Goal: Task Accomplishment & Management: Manage account settings

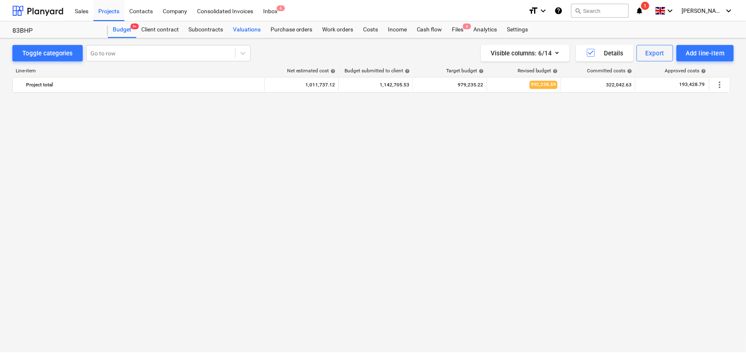
scroll to position [1114, 0]
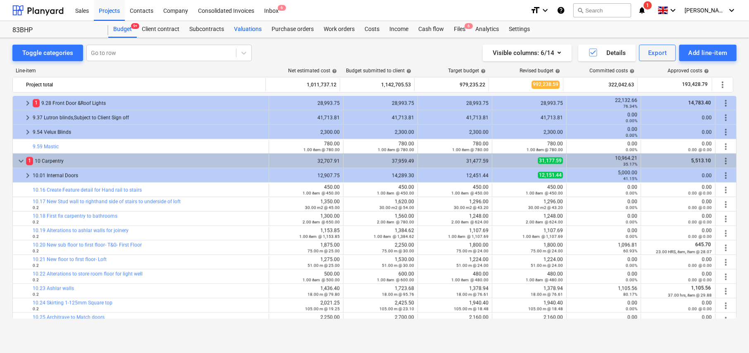
click at [248, 31] on div "Valuations" at bounding box center [248, 29] width 38 height 17
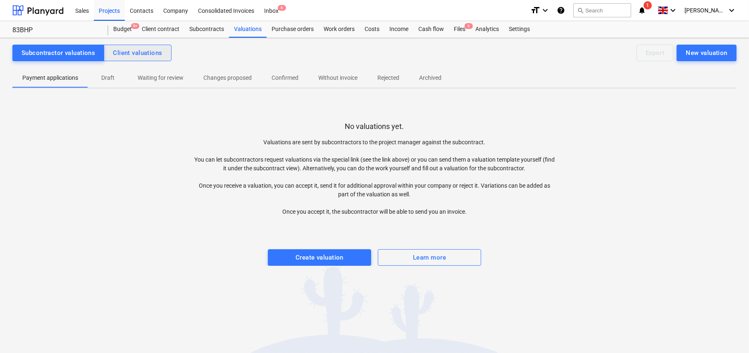
click at [147, 57] on div "Client valuations" at bounding box center [137, 53] width 49 height 11
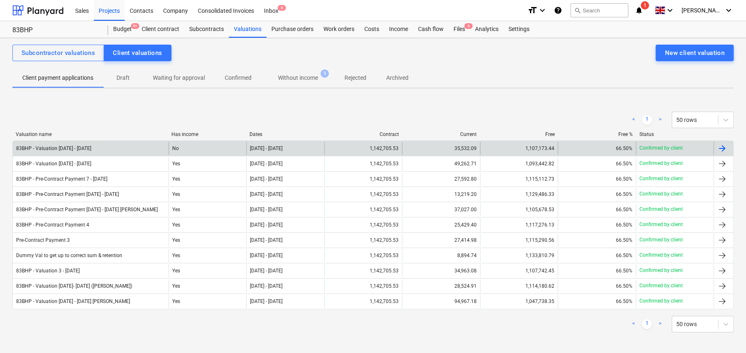
click at [106, 152] on div "83BHP - Valuation [DATE] - [DATE]" at bounding box center [91, 148] width 156 height 13
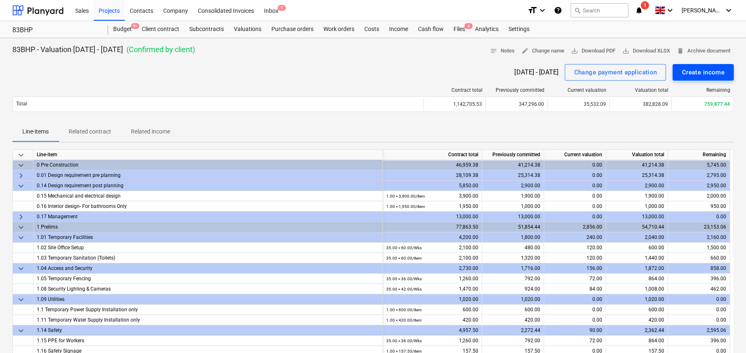
click at [693, 73] on div "Create income" at bounding box center [703, 72] width 43 height 11
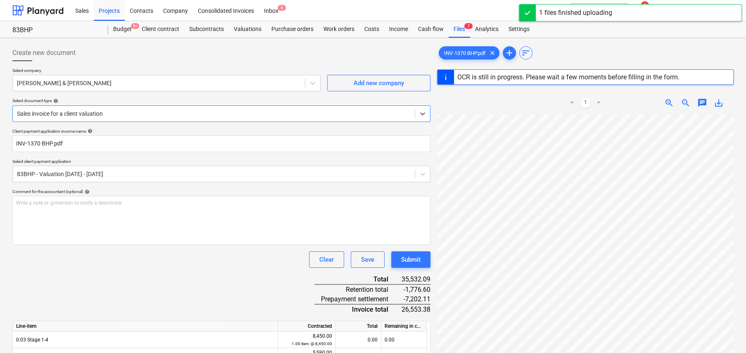
type input "1370"
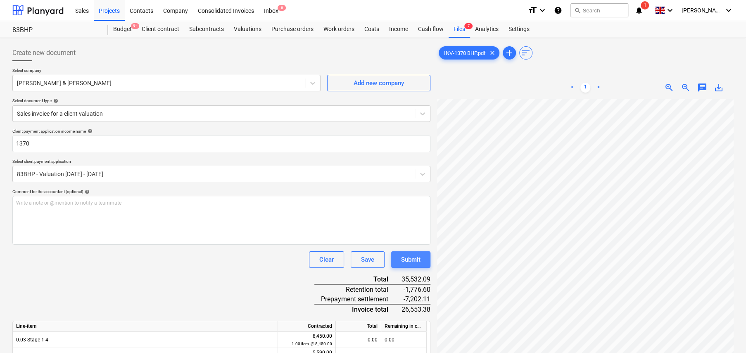
click at [414, 262] on div "Submit" at bounding box center [410, 259] width 19 height 11
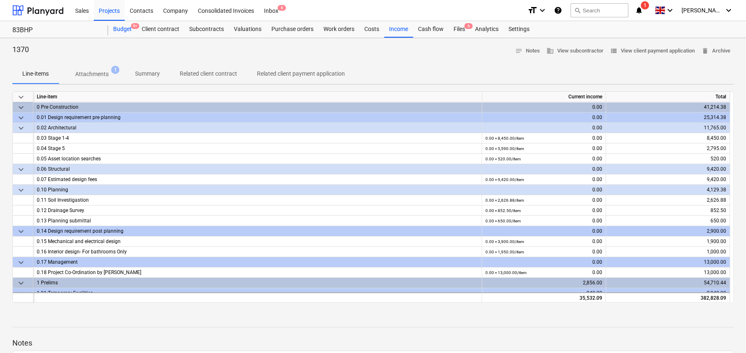
click at [124, 29] on div "Budget 9+" at bounding box center [122, 29] width 29 height 17
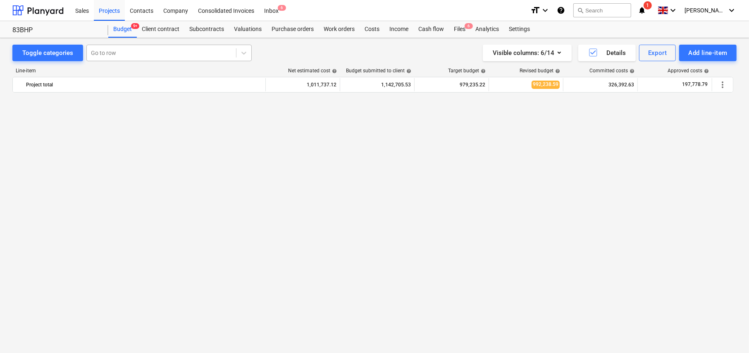
scroll to position [1114, 0]
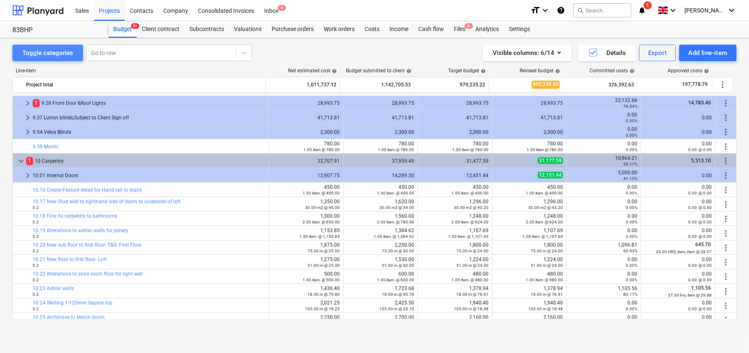
click at [62, 55] on div "Toggle categories" at bounding box center [47, 53] width 51 height 11
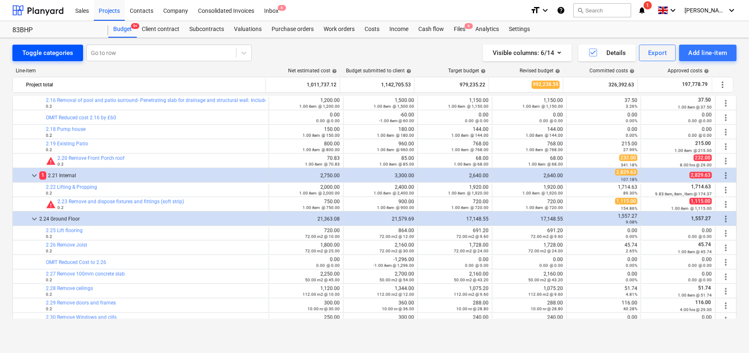
click at [62, 55] on div "Toggle categories" at bounding box center [47, 53] width 51 height 11
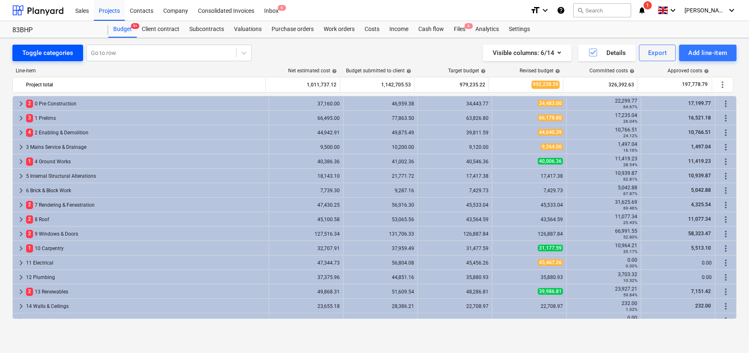
scroll to position [168, 0]
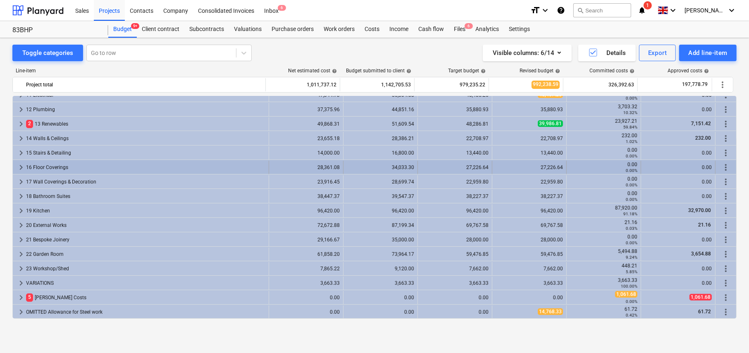
click at [20, 166] on span "keyboard_arrow_right" at bounding box center [21, 167] width 10 height 10
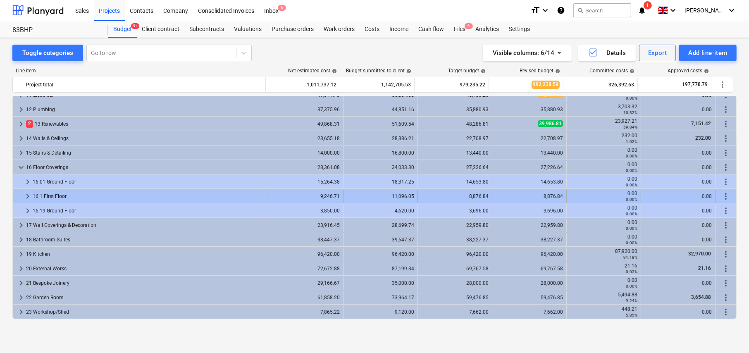
click at [724, 194] on span "more_vert" at bounding box center [725, 196] width 10 height 10
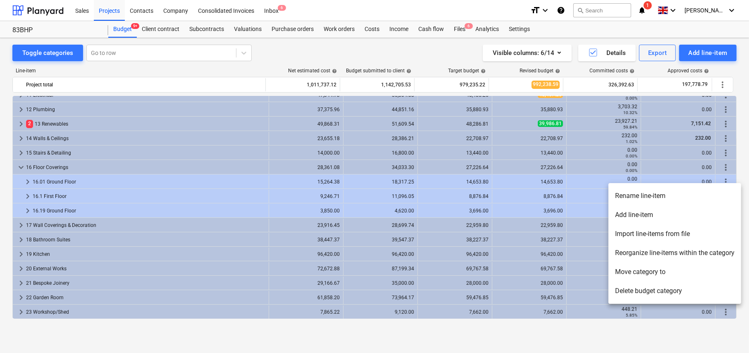
click at [634, 196] on li "Rename line-item" at bounding box center [674, 195] width 133 height 19
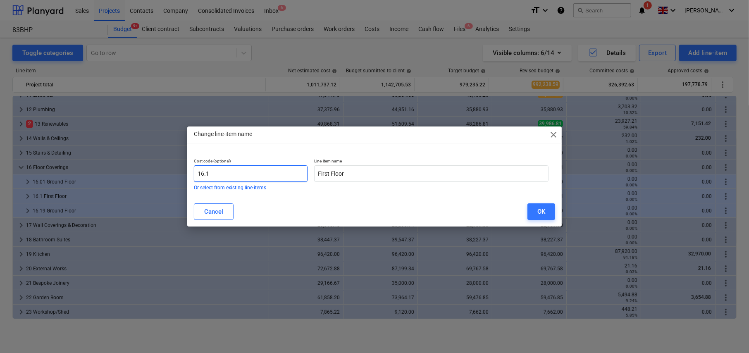
click at [263, 174] on input "16.1" at bounding box center [251, 173] width 114 height 17
type input "16.10"
click at [541, 209] on div "OK" at bounding box center [541, 211] width 8 height 11
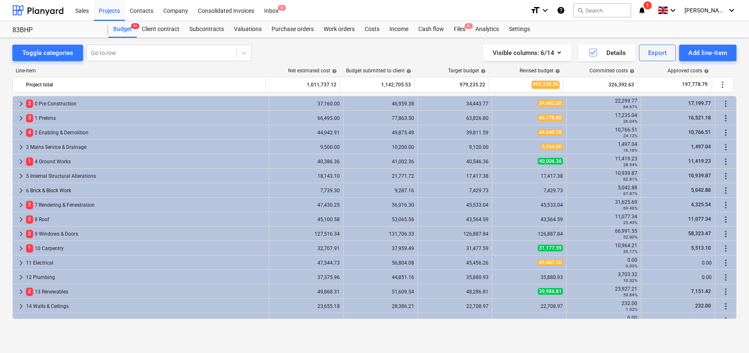
scroll to position [167, 0]
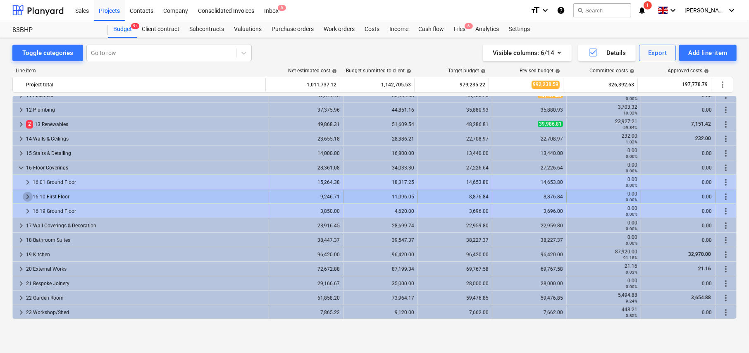
click at [27, 196] on span "keyboard_arrow_right" at bounding box center [28, 197] width 10 height 10
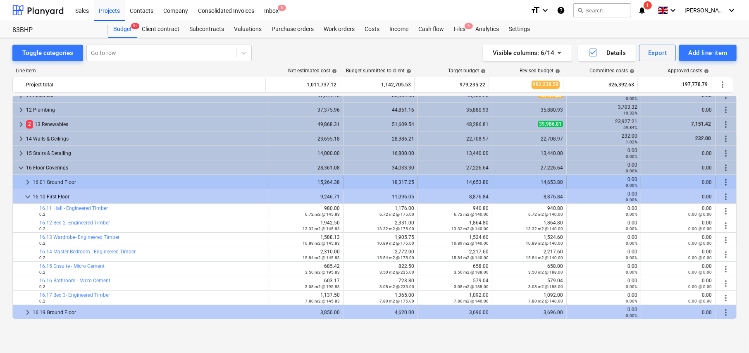
click at [26, 181] on span "keyboard_arrow_right" at bounding box center [28, 182] width 10 height 10
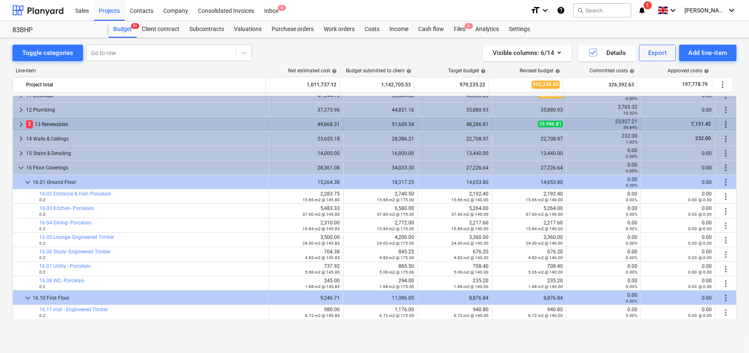
click at [21, 123] on span "keyboard_arrow_right" at bounding box center [21, 124] width 10 height 10
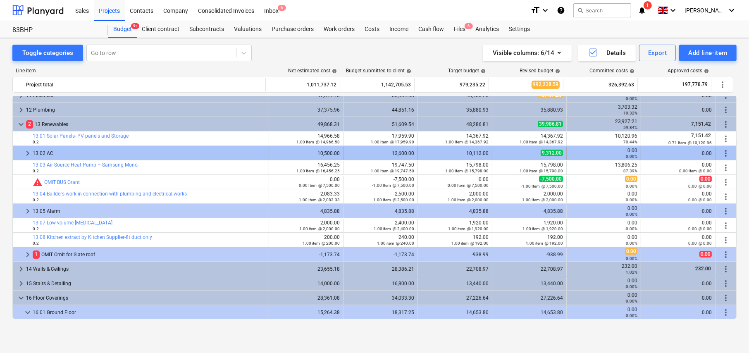
click at [27, 152] on span "keyboard_arrow_right" at bounding box center [28, 153] width 10 height 10
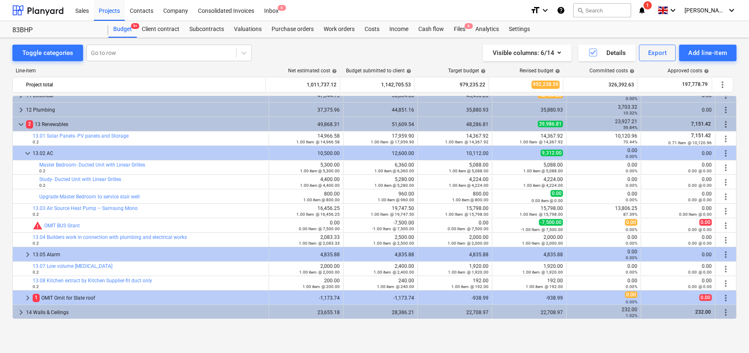
scroll to position [43, 0]
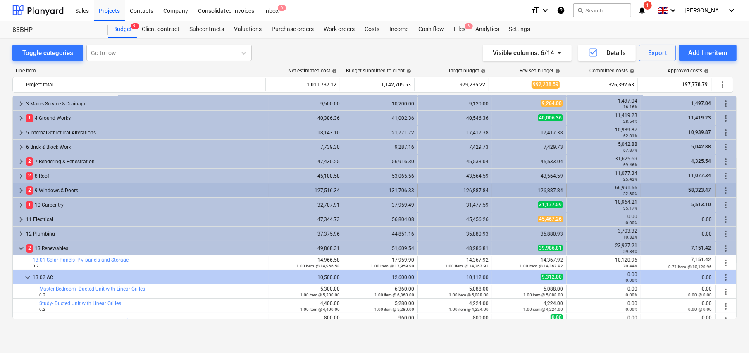
click at [20, 189] on span "keyboard_arrow_right" at bounding box center [21, 190] width 10 height 10
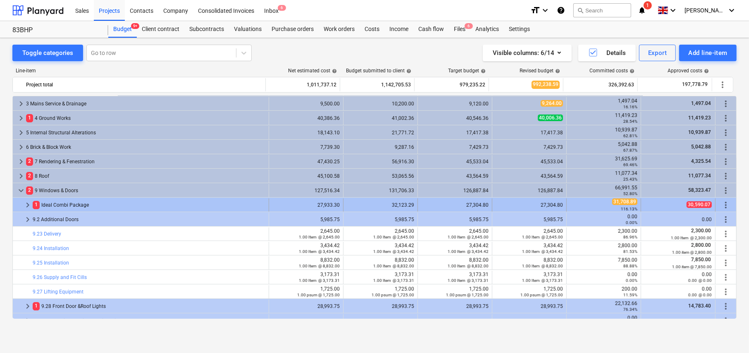
click at [29, 202] on span "keyboard_arrow_right" at bounding box center [28, 205] width 10 height 10
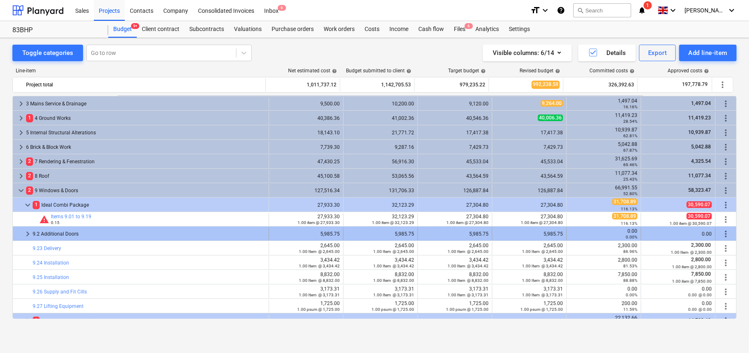
click at [26, 232] on span "keyboard_arrow_right" at bounding box center [28, 234] width 10 height 10
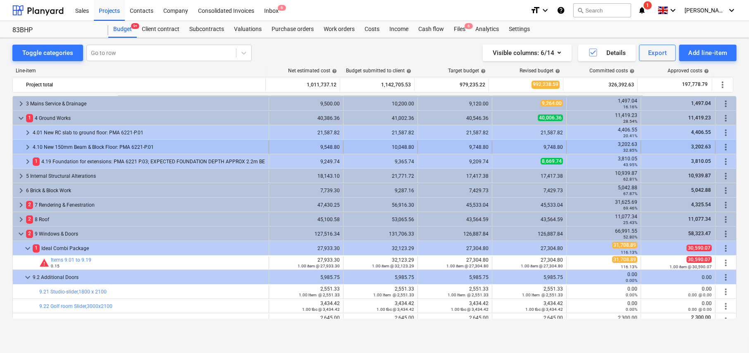
click at [27, 149] on span "keyboard_arrow_right" at bounding box center [28, 147] width 10 height 10
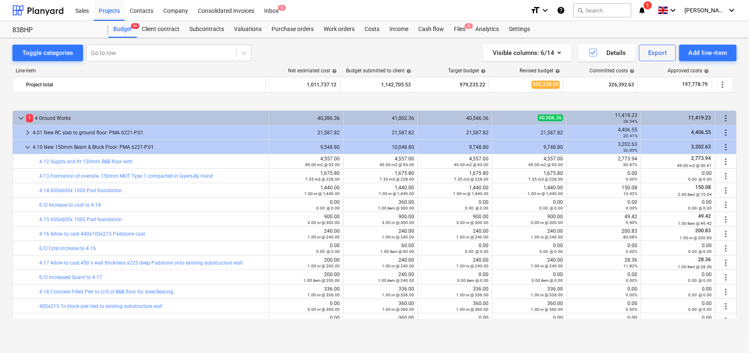
scroll to position [85, 0]
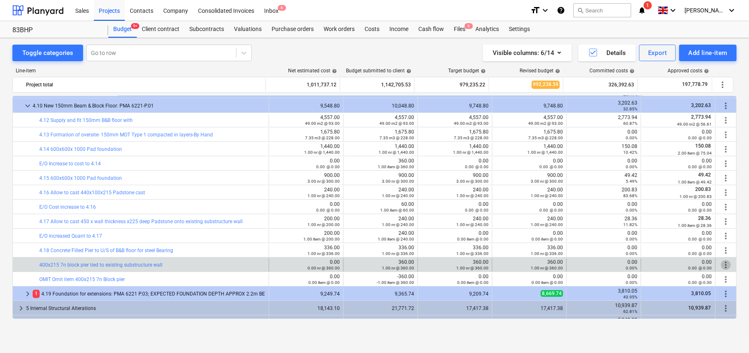
click at [723, 262] on span "more_vert" at bounding box center [725, 265] width 10 height 10
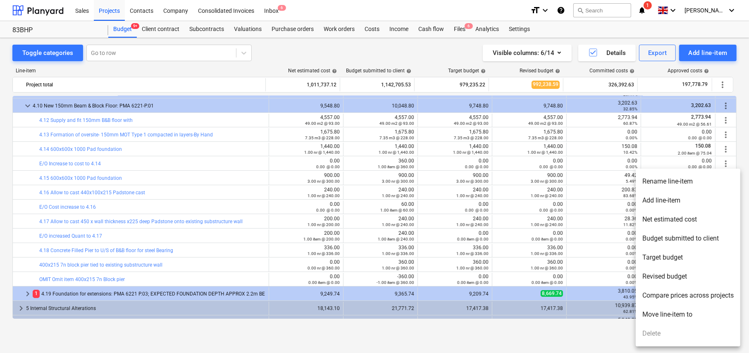
click at [675, 183] on li "Rename line-item" at bounding box center [687, 181] width 105 height 19
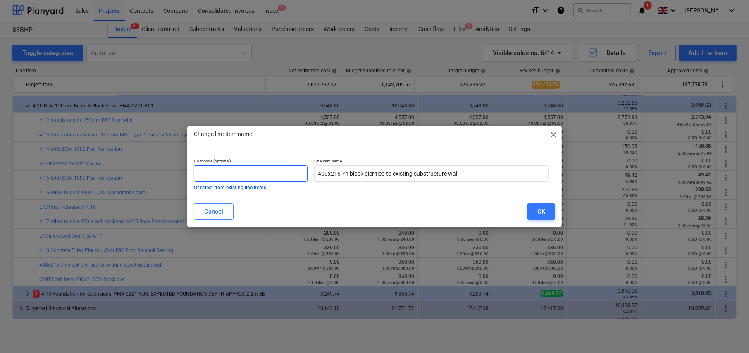
click at [244, 174] on input "text" at bounding box center [251, 173] width 114 height 17
type input "4.19"
click at [228, 209] on button "Cancel" at bounding box center [214, 211] width 40 height 17
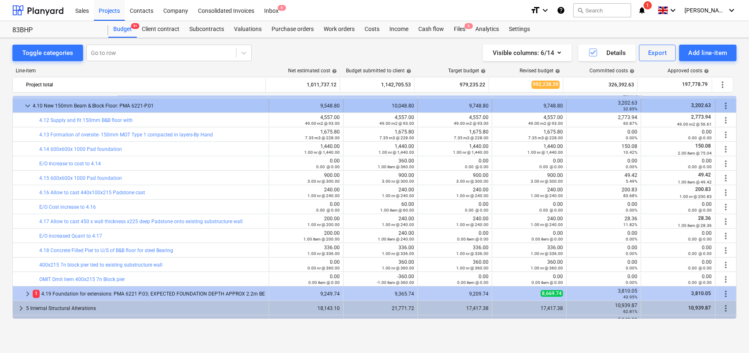
scroll to position [43, 0]
